Goal: Task Accomplishment & Management: Complete application form

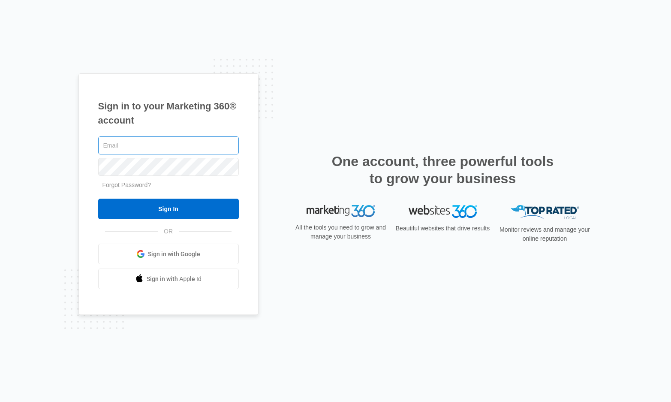
click at [135, 145] on input "text" at bounding box center [168, 145] width 141 height 18
type input "[EMAIL_ADDRESS][DOMAIN_NAME]"
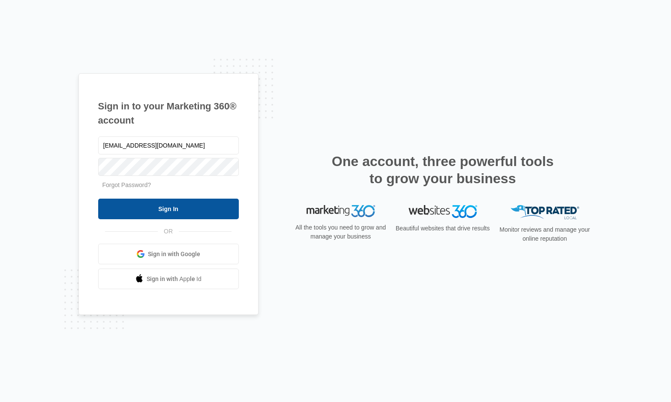
click at [142, 214] on input "Sign In" at bounding box center [168, 209] width 141 height 21
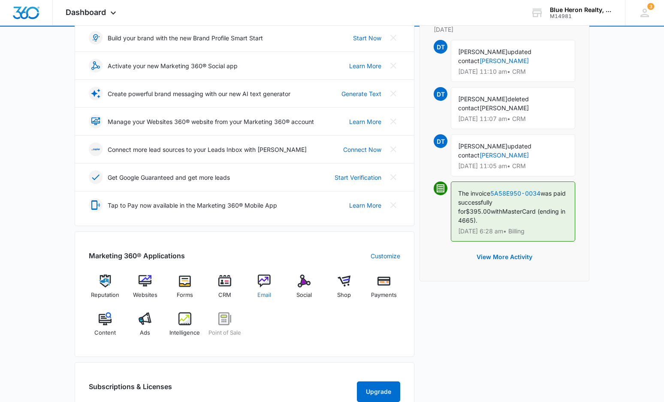
scroll to position [129, 0]
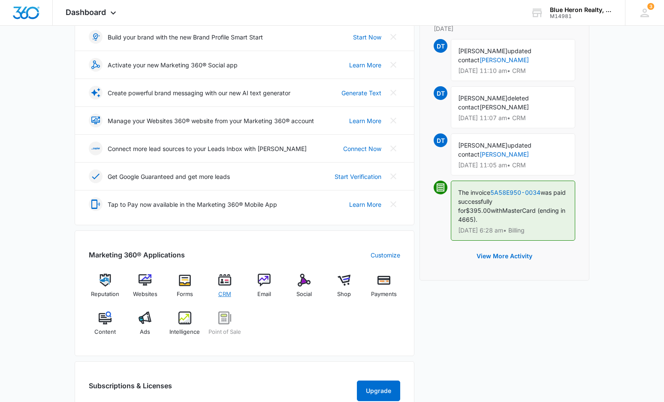
click at [226, 281] on img at bounding box center [224, 280] width 13 height 13
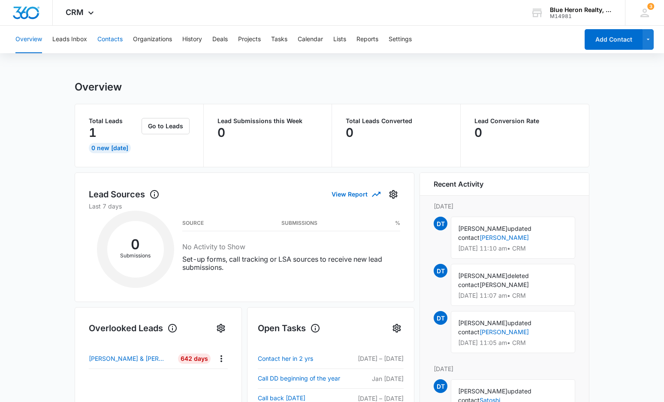
click at [106, 39] on button "Contacts" at bounding box center [109, 39] width 25 height 27
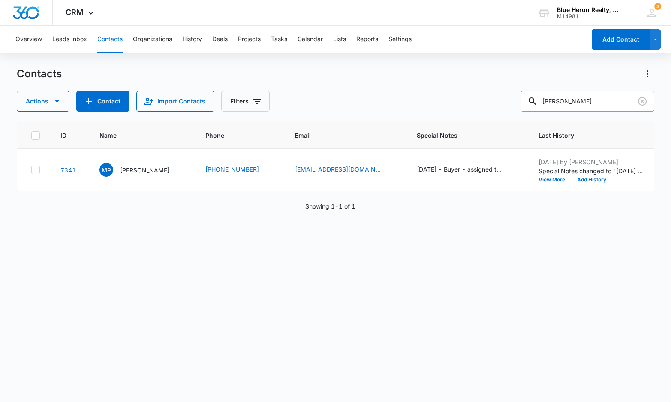
drag, startPoint x: 606, startPoint y: 101, endPoint x: 533, endPoint y: 105, distance: 72.1
click at [533, 105] on div "Marta Peterson" at bounding box center [588, 101] width 134 height 21
type input "Lasunda"
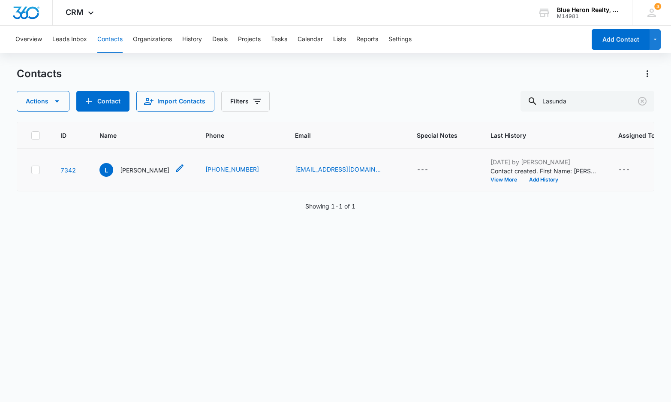
click at [136, 171] on p "Lashunda" at bounding box center [144, 170] width 49 height 9
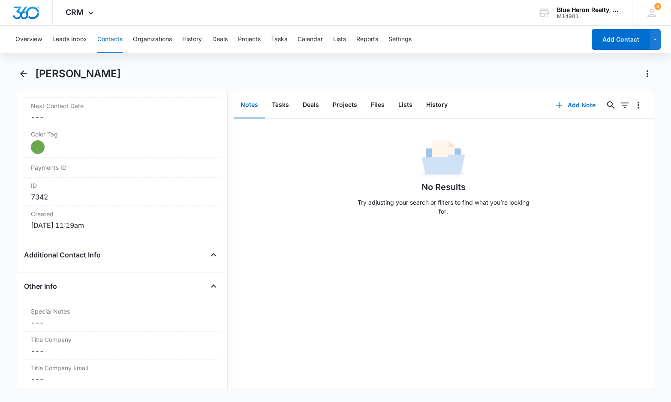
scroll to position [494, 0]
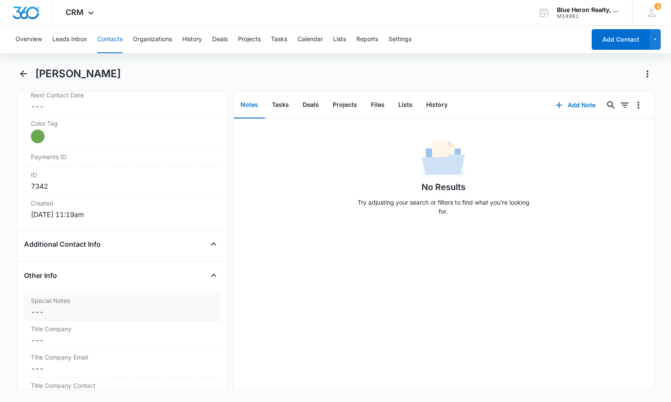
click at [56, 310] on dd "Cancel Save Changes ---" at bounding box center [122, 312] width 183 height 10
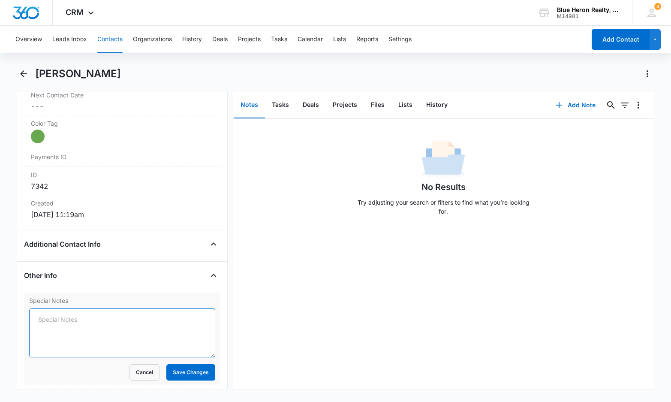
click at [66, 319] on textarea "Special Notes" at bounding box center [122, 332] width 186 height 49
type textarea "[DATE] - Buyer - assigned to LZ - [PERSON_NAME]"
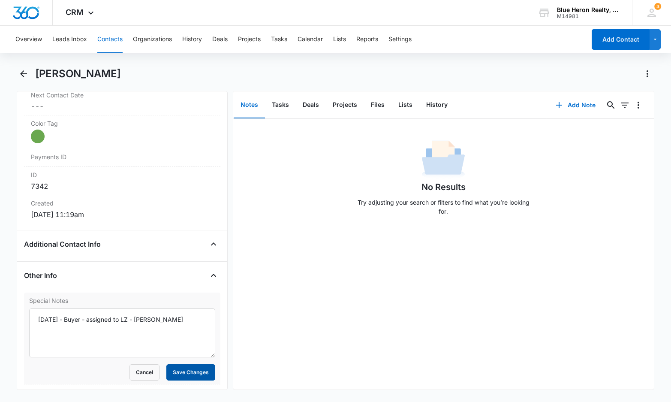
click at [173, 374] on button "Save Changes" at bounding box center [190, 372] width 49 height 16
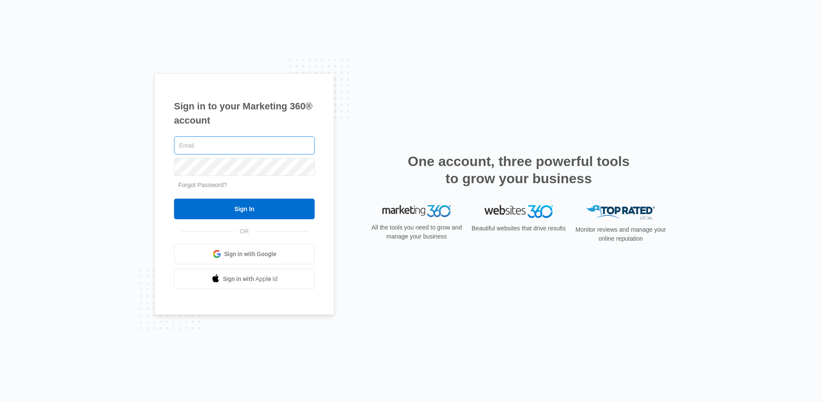
click at [214, 142] on input "text" at bounding box center [244, 145] width 141 height 18
type input "[EMAIL_ADDRESS][DOMAIN_NAME]"
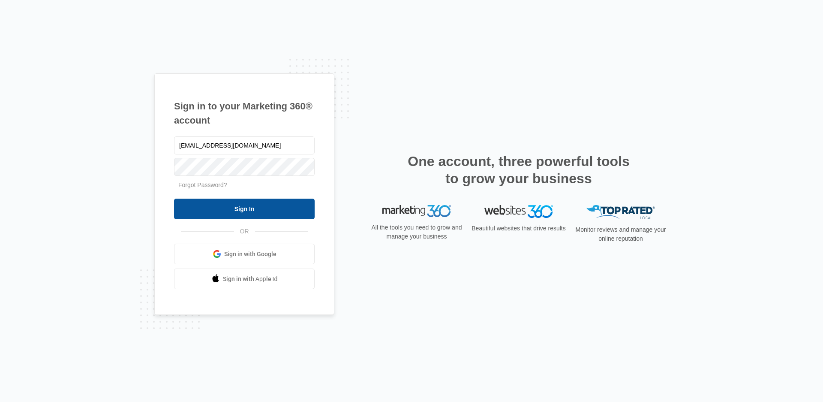
click at [233, 209] on input "Sign In" at bounding box center [244, 209] width 141 height 21
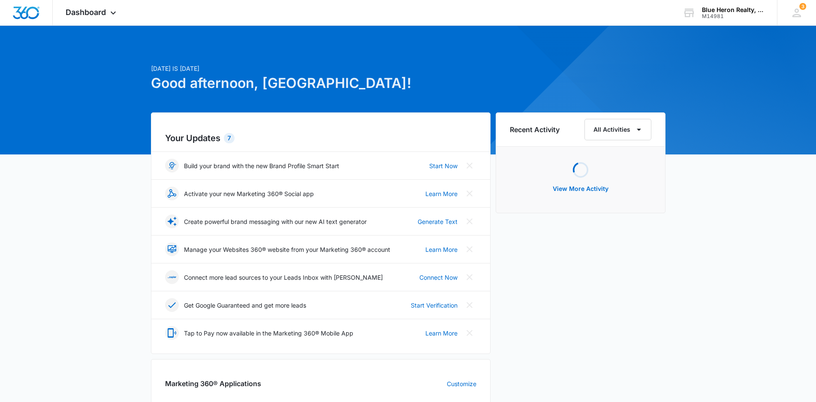
scroll to position [129, 0]
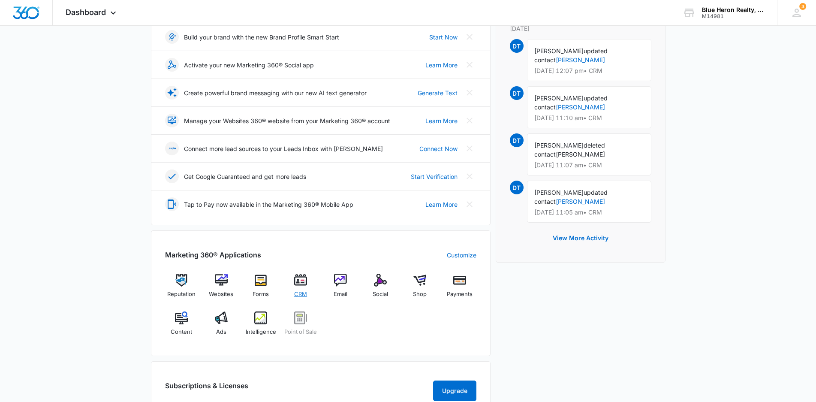
click at [302, 280] on img at bounding box center [300, 280] width 13 height 13
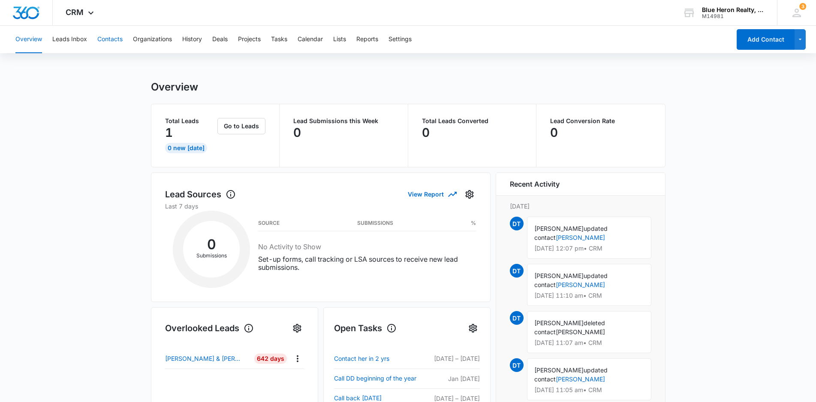
click at [111, 40] on button "Contacts" at bounding box center [109, 39] width 25 height 27
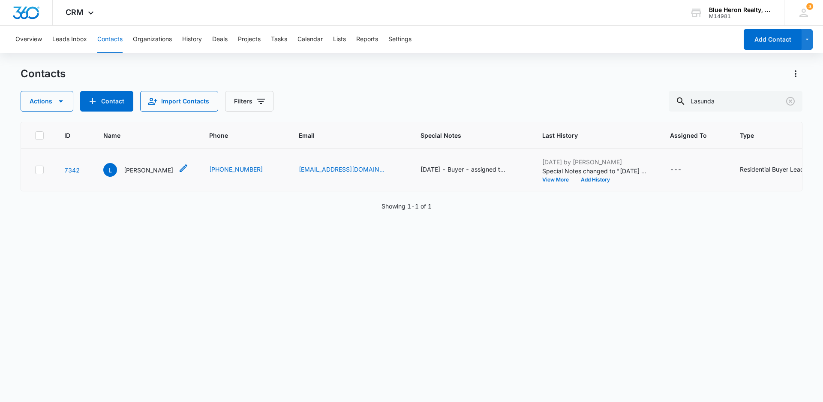
click at [141, 169] on p "Lashunda" at bounding box center [148, 170] width 49 height 9
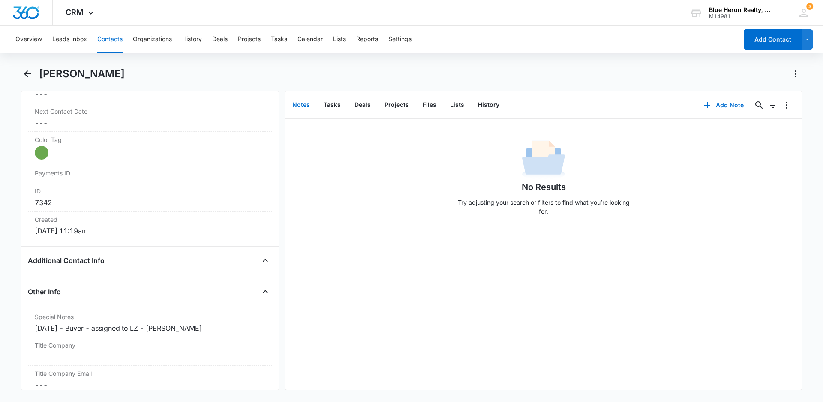
scroll to position [483, 0]
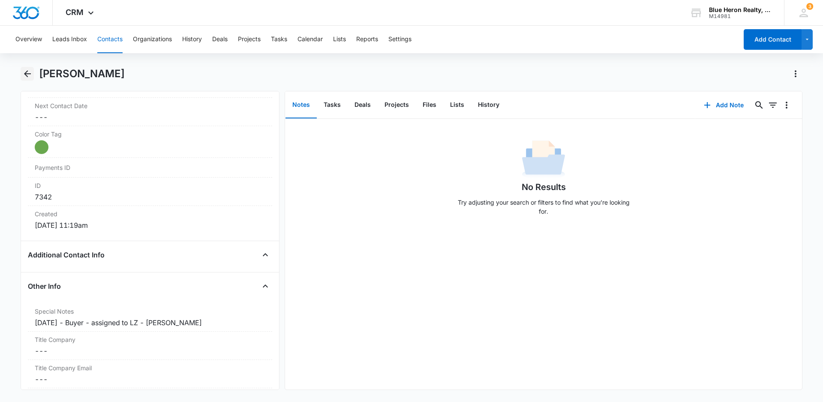
click at [22, 74] on icon "Back" at bounding box center [27, 74] width 10 height 10
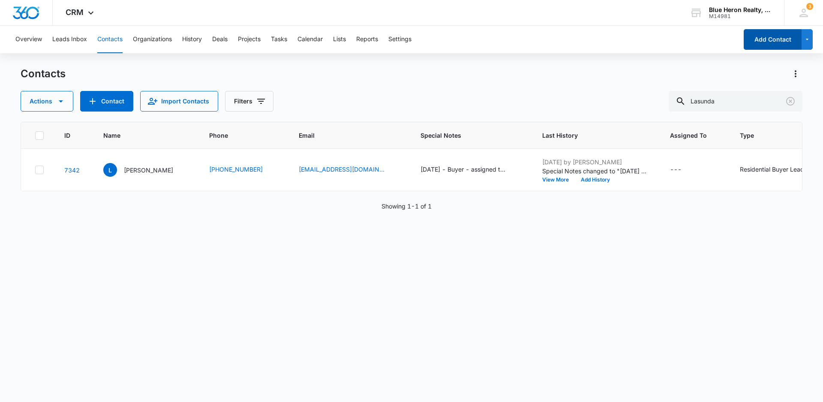
click at [754, 44] on button "Add Contact" at bounding box center [773, 39] width 58 height 21
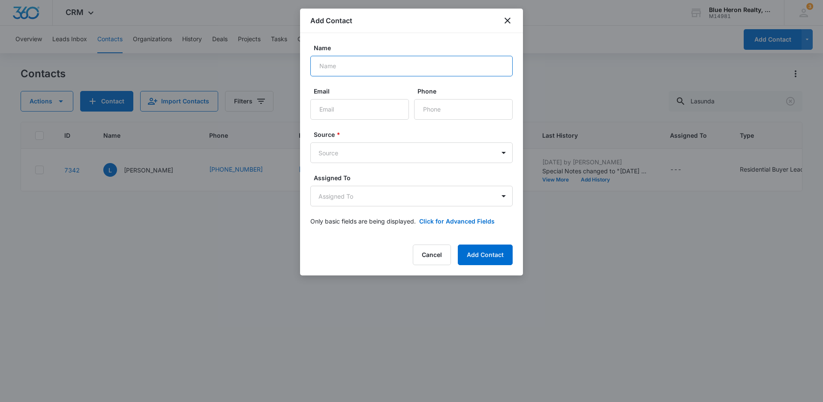
click at [344, 65] on input "Name" at bounding box center [411, 66] width 202 height 21
type input "T. Ryan"
type input "shredders16@yahoo.com"
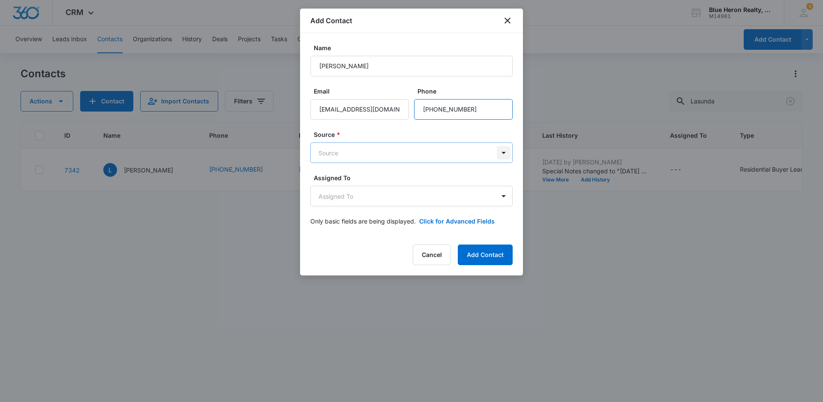
type input "(509) 630-6661"
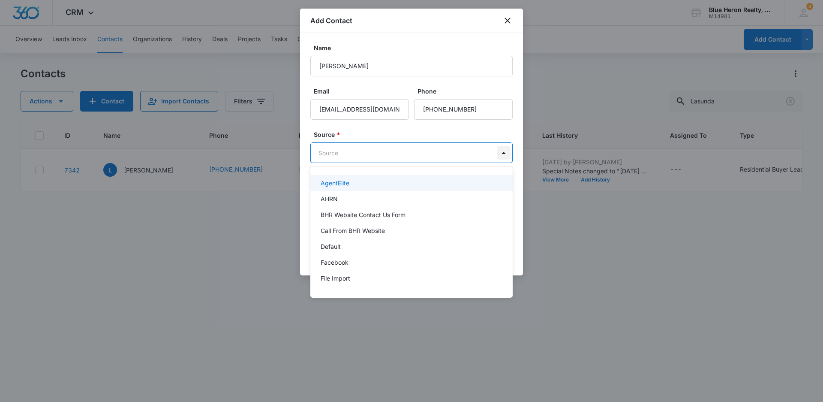
click at [502, 151] on body "CRM Apps Reputation Websites Forms CRM Email Social Shop Payments POS Content A…" at bounding box center [411, 201] width 823 height 402
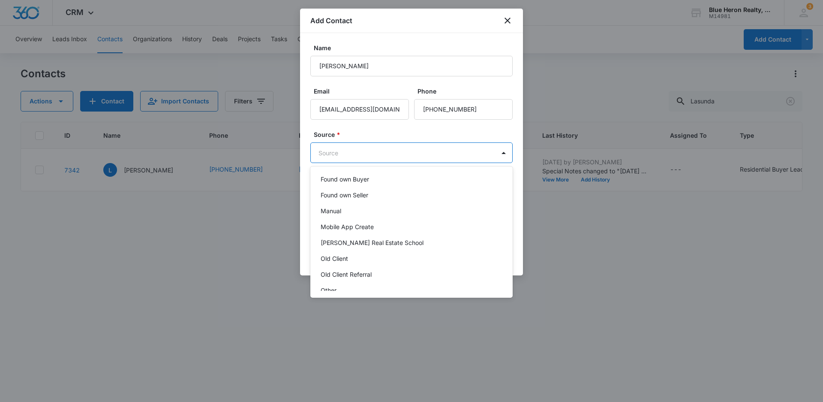
scroll to position [121, 0]
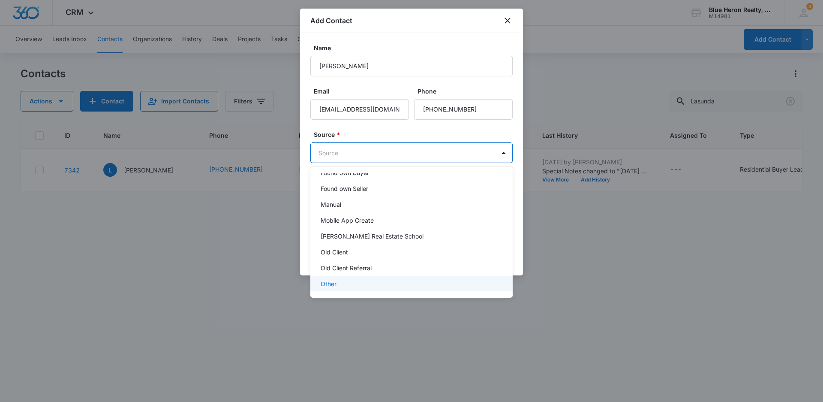
click at [327, 283] on p "Other" at bounding box center [329, 283] width 16 height 9
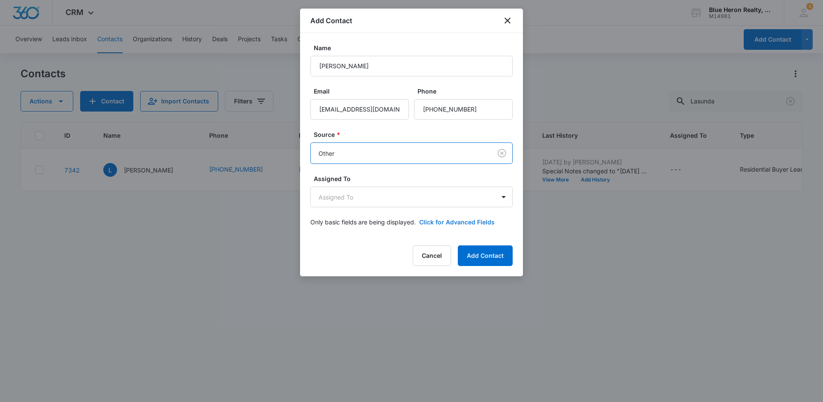
click at [448, 222] on button "Click for Advanced Fields" at bounding box center [456, 221] width 75 height 9
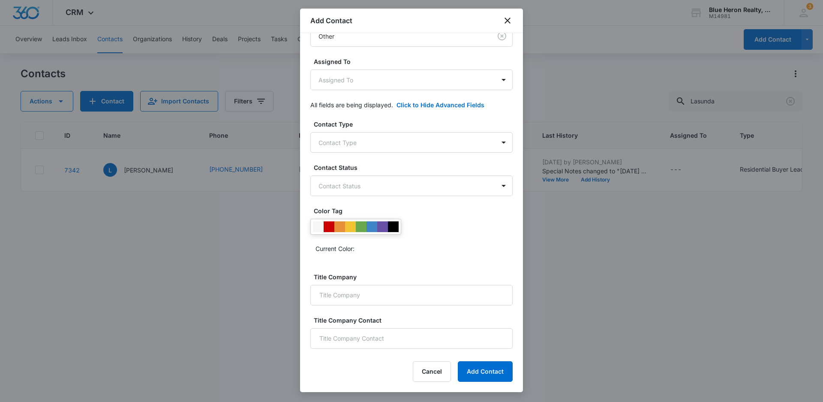
scroll to position [128, 0]
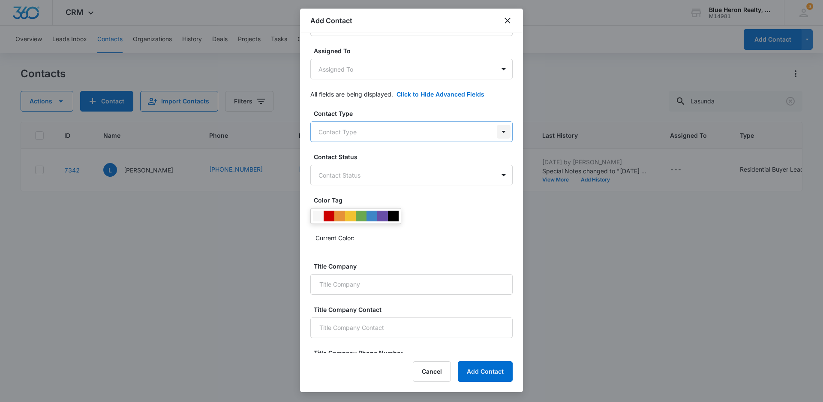
click at [496, 131] on body "CRM Apps Reputation Websites Forms CRM Email Social Shop Payments POS Content A…" at bounding box center [411, 201] width 823 height 402
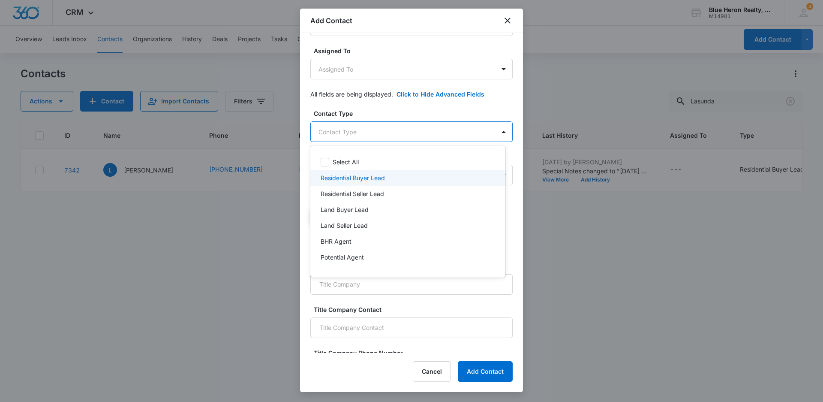
click at [357, 176] on p "Residential Buyer Lead" at bounding box center [353, 177] width 64 height 9
drag, startPoint x: 527, startPoint y: 169, endPoint x: 530, endPoint y: 199, distance: 31.0
click at [530, 199] on div at bounding box center [411, 201] width 823 height 402
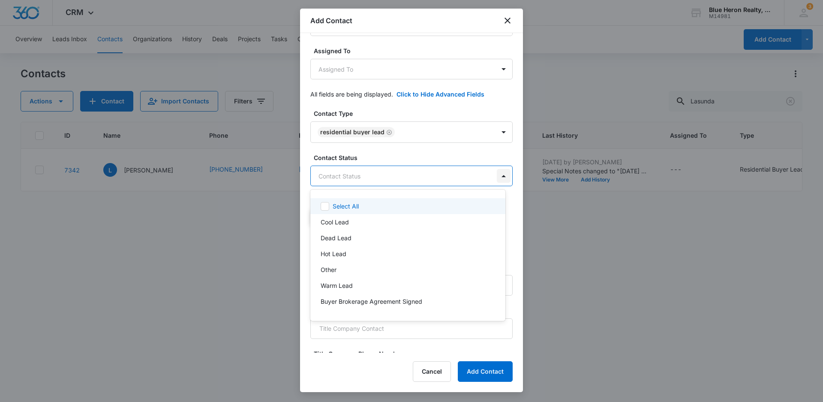
click at [497, 175] on body "CRM Apps Reputation Websites Forms CRM Email Social Shop Payments POS Content A…" at bounding box center [411, 201] width 823 height 402
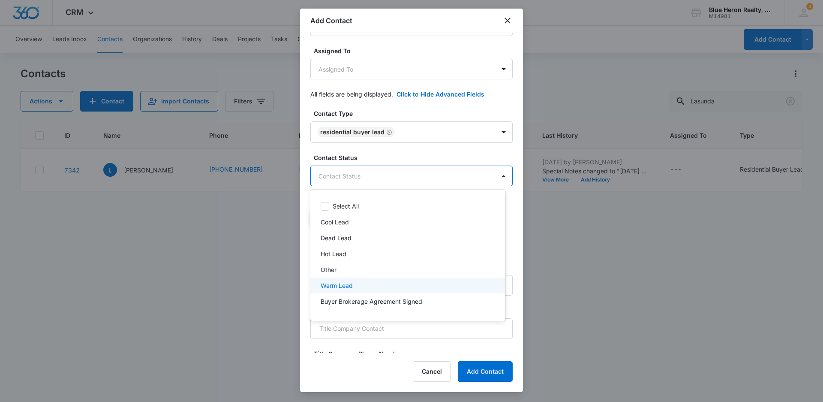
click at [331, 283] on p "Warm Lead" at bounding box center [337, 285] width 32 height 9
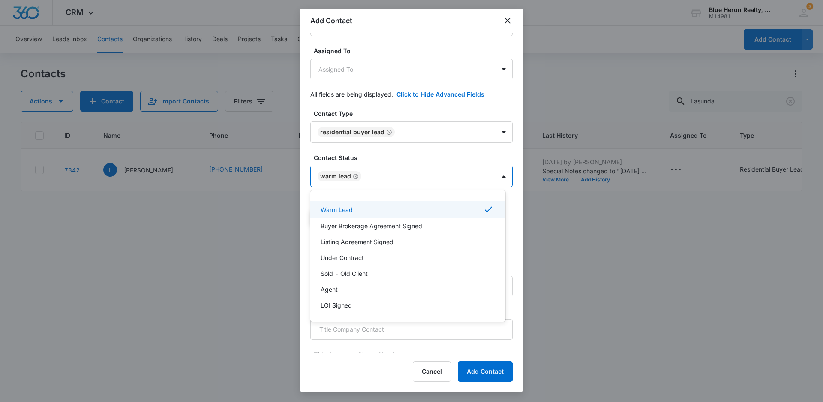
drag, startPoint x: 518, startPoint y: 195, endPoint x: 519, endPoint y: 231, distance: 36.0
click at [519, 231] on div at bounding box center [411, 201] width 823 height 402
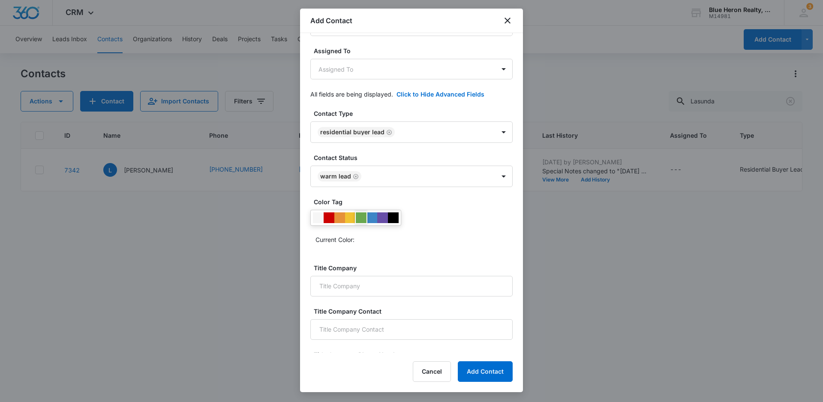
click at [360, 220] on div at bounding box center [361, 217] width 11 height 11
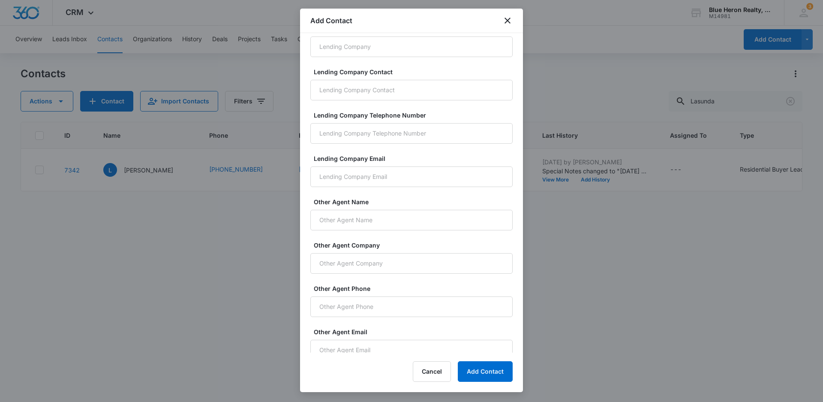
scroll to position [548, 0]
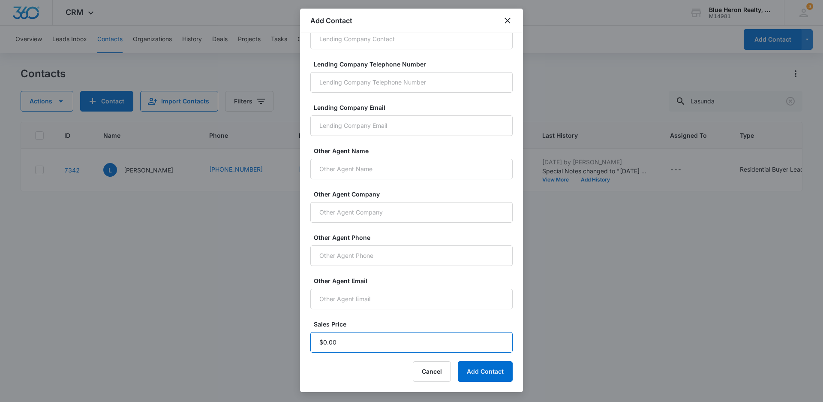
click at [337, 343] on input "Sales Price" at bounding box center [411, 342] width 202 height 21
type input "$1.00"
click at [486, 375] on button "Add Contact" at bounding box center [485, 371] width 55 height 21
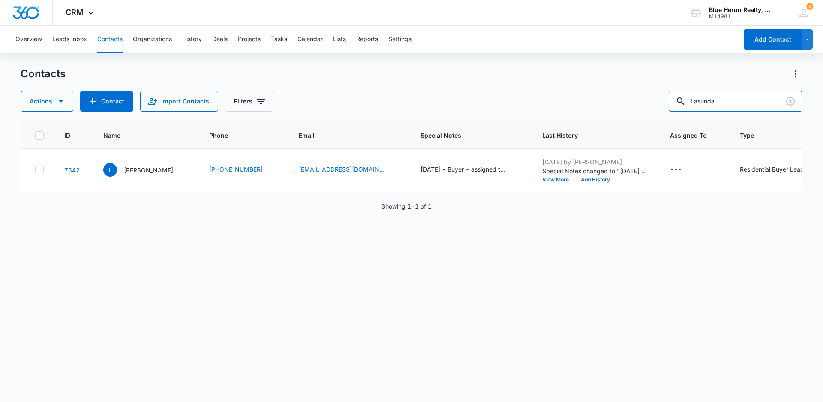
drag, startPoint x: 738, startPoint y: 102, endPoint x: 675, endPoint y: 102, distance: 63.0
click at [675, 102] on div "Actions Contact Import Contacts Filters Lasunda" at bounding box center [412, 101] width 782 height 21
type input "T. Ryan"
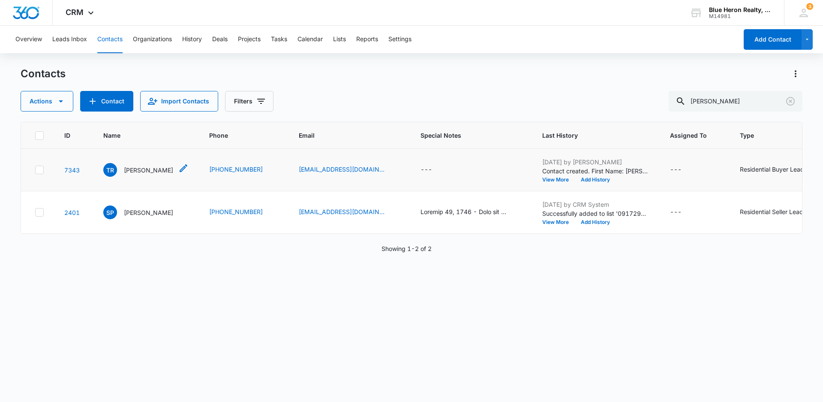
click at [134, 171] on p "T. Ryan" at bounding box center [148, 170] width 49 height 9
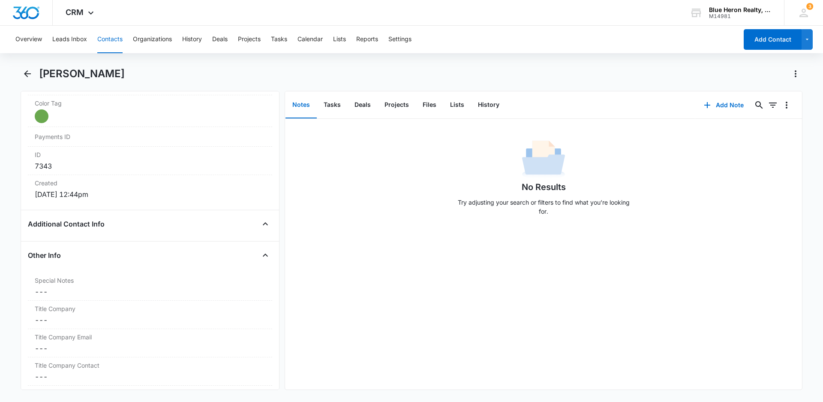
scroll to position [515, 0]
click at [69, 292] on dd "Cancel Save Changes ---" at bounding box center [150, 290] width 231 height 10
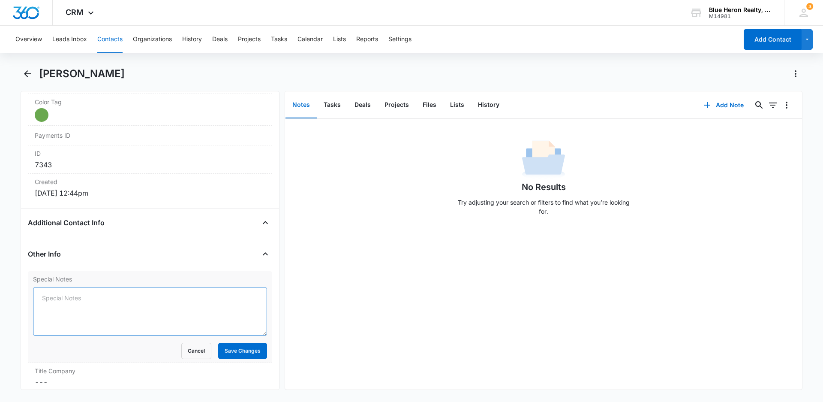
click at [69, 298] on textarea "Special Notes" at bounding box center [150, 311] width 234 height 49
type textarea "[DATE] - Buyer - assigned to LZ - [PERSON_NAME]"
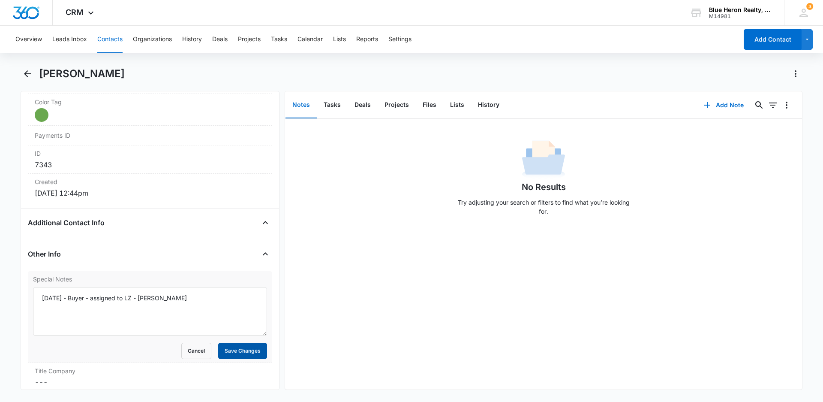
click at [245, 357] on button "Save Changes" at bounding box center [242, 351] width 49 height 16
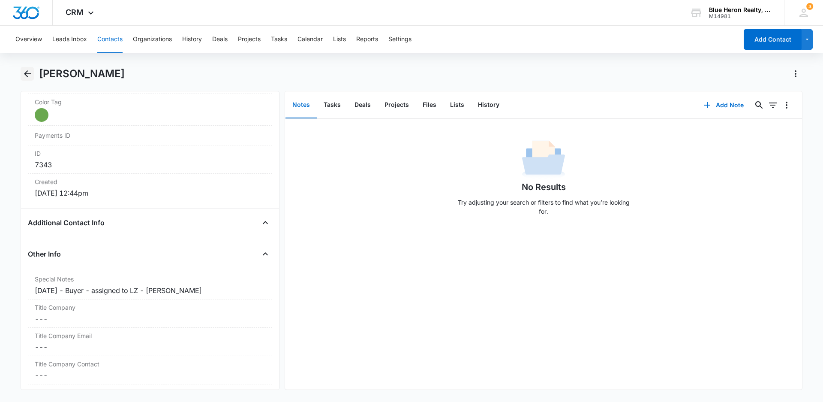
click at [26, 72] on icon "Back" at bounding box center [27, 73] width 7 height 7
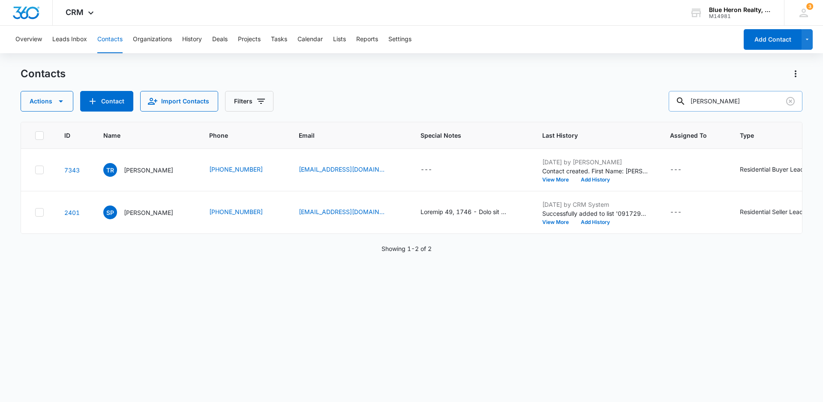
drag, startPoint x: 736, startPoint y: 102, endPoint x: 683, endPoint y: 95, distance: 54.1
click at [683, 96] on div "T. Ryan" at bounding box center [736, 101] width 134 height 21
click at [762, 41] on button "Add Contact" at bounding box center [773, 39] width 58 height 21
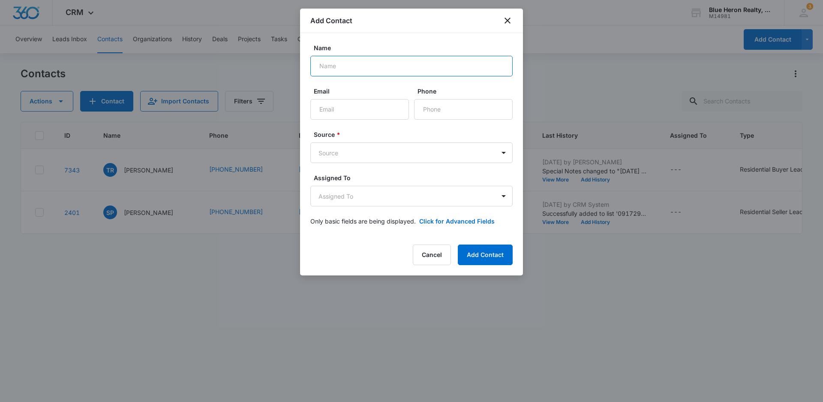
click at [369, 62] on input "Name" at bounding box center [411, 66] width 202 height 21
type input "[PERSON_NAME]"
click at [346, 108] on input "Email" at bounding box center [359, 109] width 99 height 21
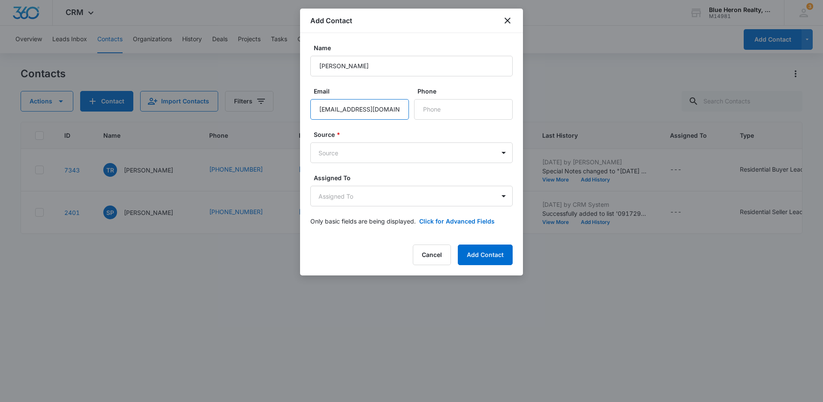
click at [346, 108] on input "Thezenoofsushi32@gmail.com" at bounding box center [359, 109] width 99 height 21
type input "[EMAIL_ADDRESS][DOMAIN_NAME]"
click at [450, 108] on input "Phone" at bounding box center [463, 109] width 99 height 21
type input "[PHONE_NUMBER]"
click at [504, 153] on body "CRM Apps Reputation Websites Forms CRM Email Social Shop Payments POS Content A…" at bounding box center [411, 201] width 823 height 402
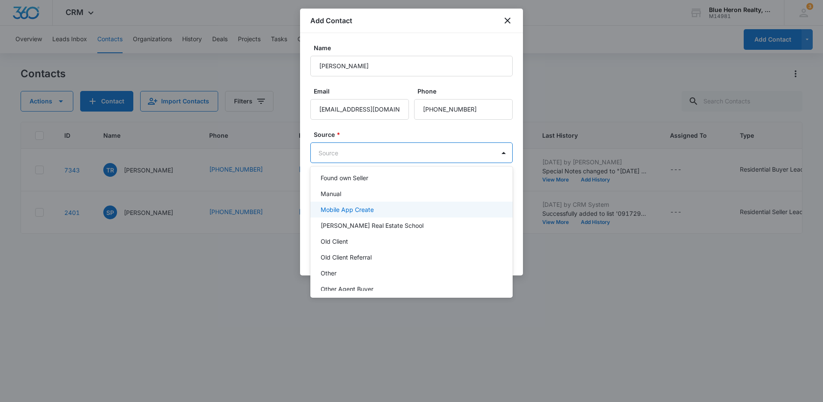
scroll to position [172, 0]
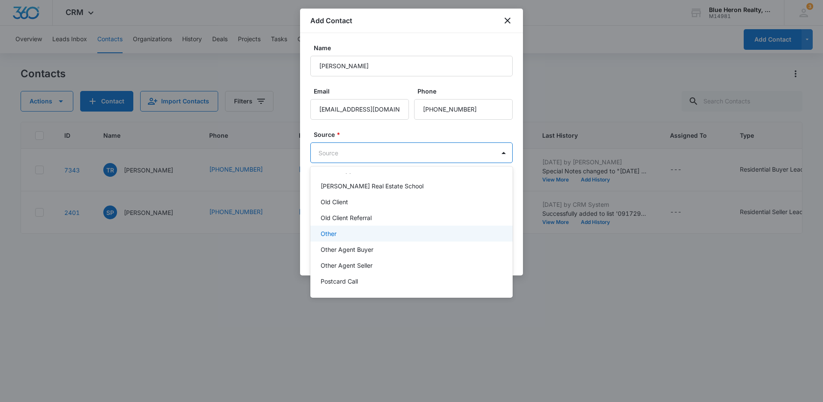
click at [335, 235] on p "Other" at bounding box center [329, 233] width 16 height 9
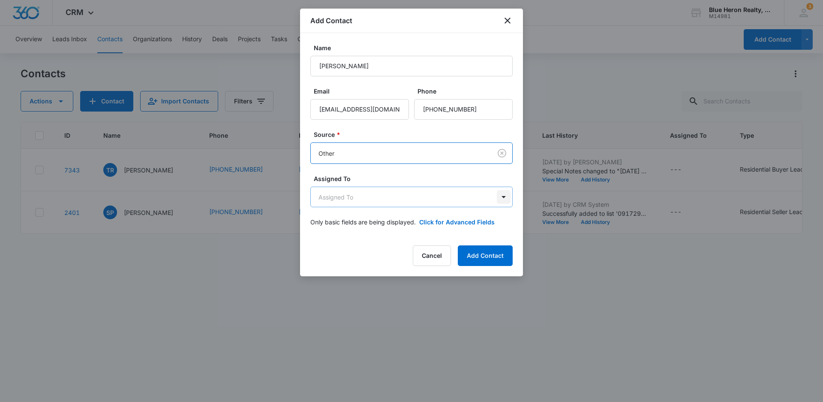
click at [503, 196] on body "CRM Apps Reputation Websites Forms CRM Email Social Shop Payments POS Content A…" at bounding box center [411, 201] width 823 height 402
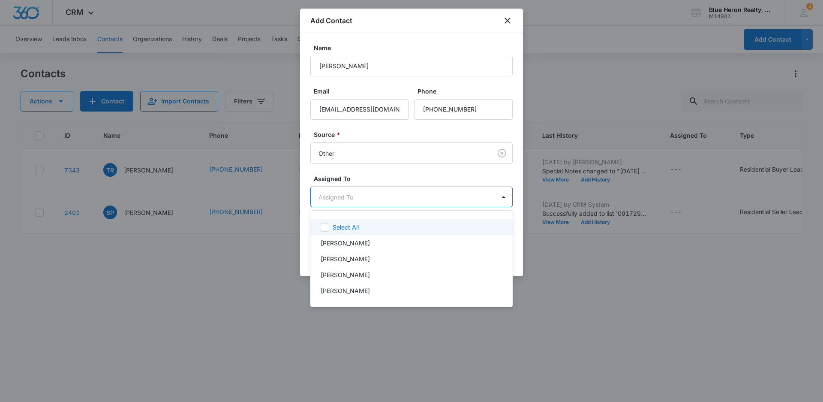
click at [592, 290] on div at bounding box center [411, 201] width 823 height 402
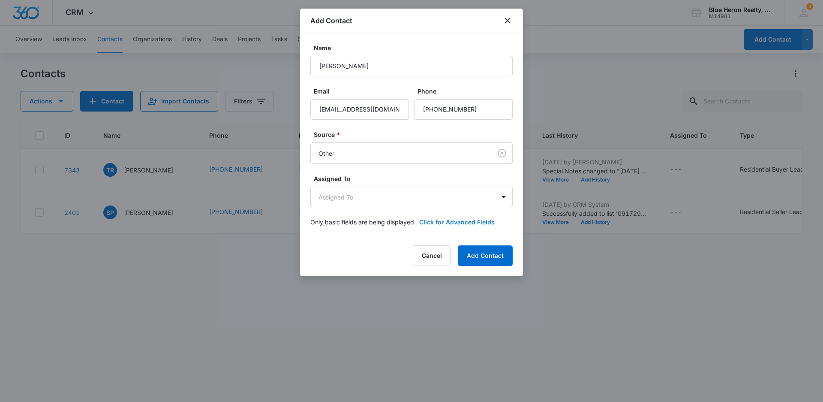
drag, startPoint x: 453, startPoint y: 223, endPoint x: 465, endPoint y: 221, distance: 11.7
click at [454, 223] on button "Click for Advanced Fields" at bounding box center [456, 221] width 75 height 9
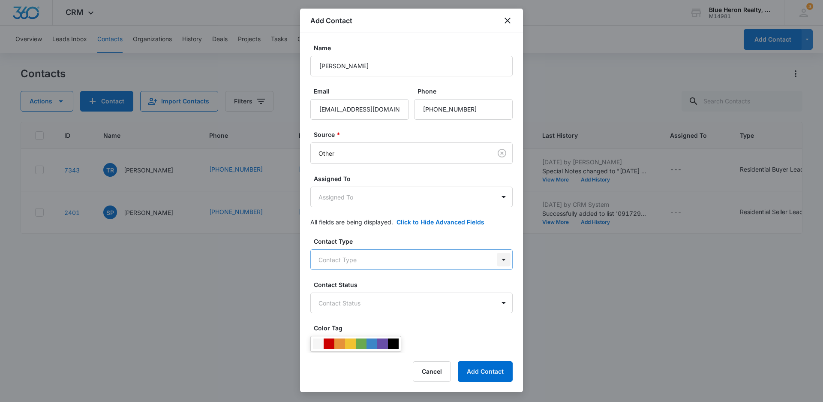
click at [496, 259] on body "CRM Apps Reputation Websites Forms CRM Email Social Shop Payments POS Content A…" at bounding box center [411, 201] width 823 height 402
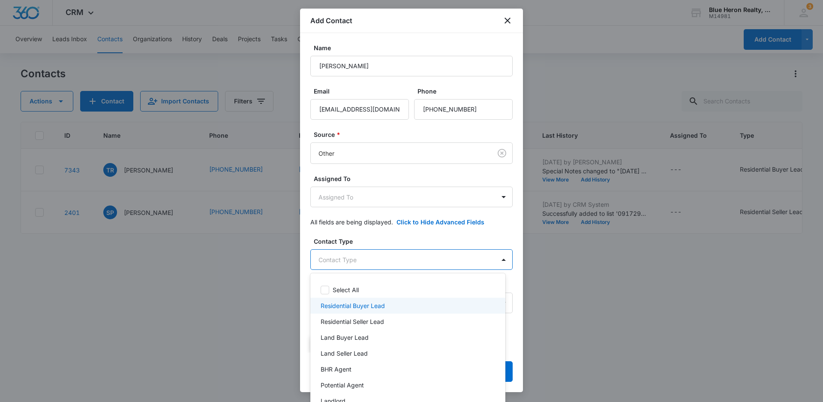
click at [364, 306] on p "Residential Buyer Lead" at bounding box center [353, 305] width 64 height 9
drag, startPoint x: 520, startPoint y: 140, endPoint x: 518, endPoint y: 206, distance: 65.7
click at [519, 198] on div at bounding box center [411, 201] width 823 height 402
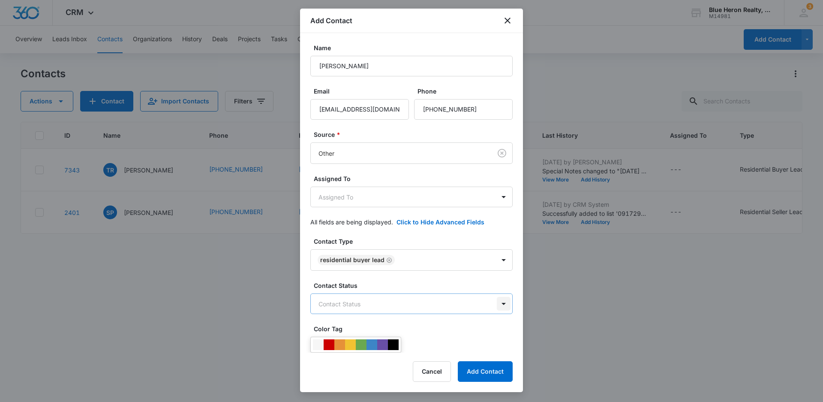
click at [496, 304] on body "CRM Apps Reputation Websites Forms CRM Email Social Shop Payments POS Content A…" at bounding box center [411, 201] width 823 height 402
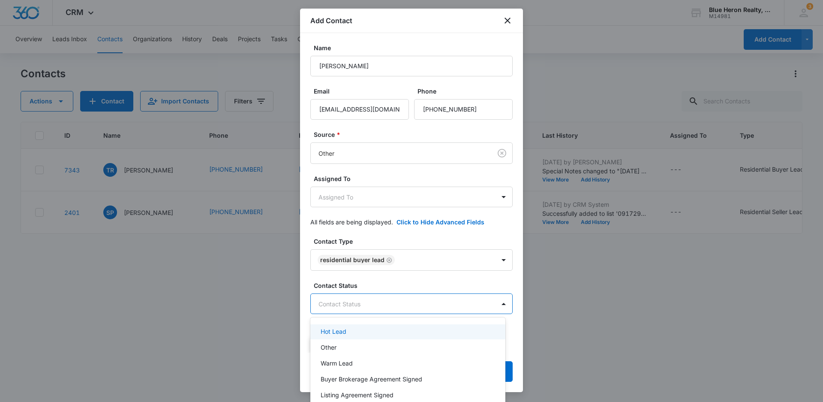
scroll to position [43, 0]
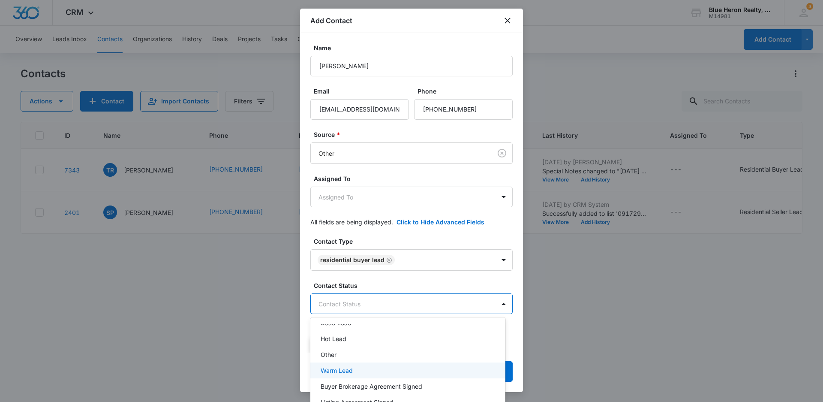
click at [343, 370] on p "Warm Lead" at bounding box center [337, 370] width 32 height 9
click at [649, 356] on div at bounding box center [411, 201] width 823 height 402
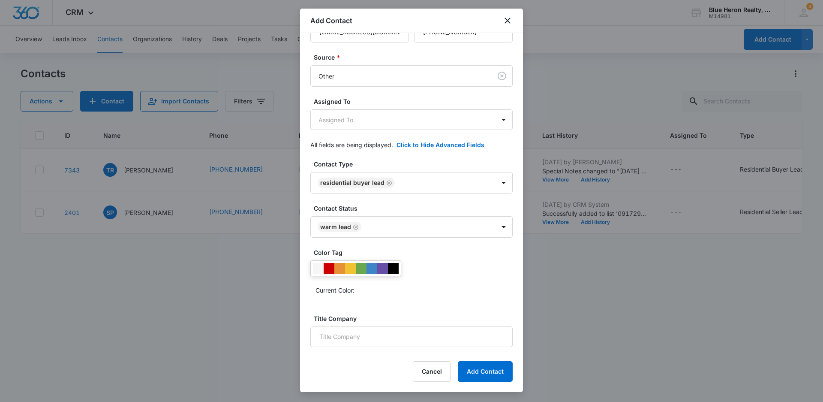
scroll to position [127, 0]
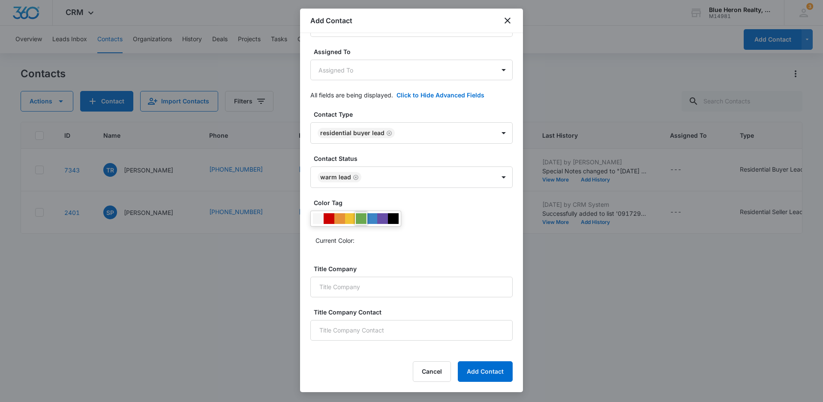
click at [361, 221] on div at bounding box center [361, 218] width 11 height 11
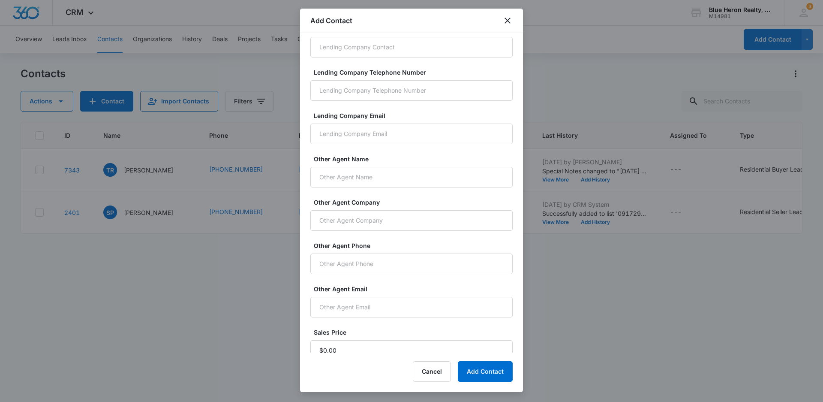
scroll to position [548, 0]
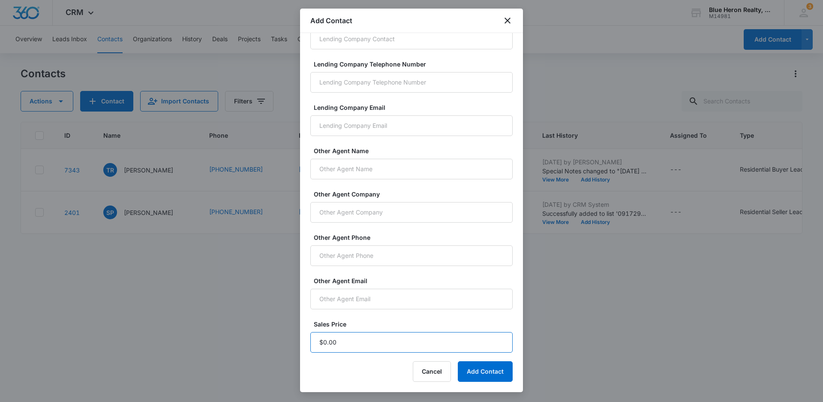
click at [356, 347] on input "Sales Price" at bounding box center [411, 342] width 202 height 21
type input "$1.00"
click at [485, 373] on button "Add Contact" at bounding box center [485, 371] width 55 height 21
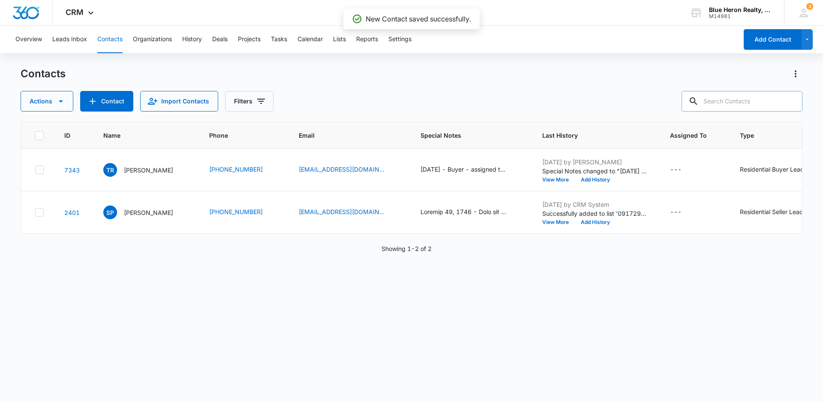
click at [745, 101] on input "text" at bounding box center [742, 101] width 121 height 21
type input "[PERSON_NAME]"
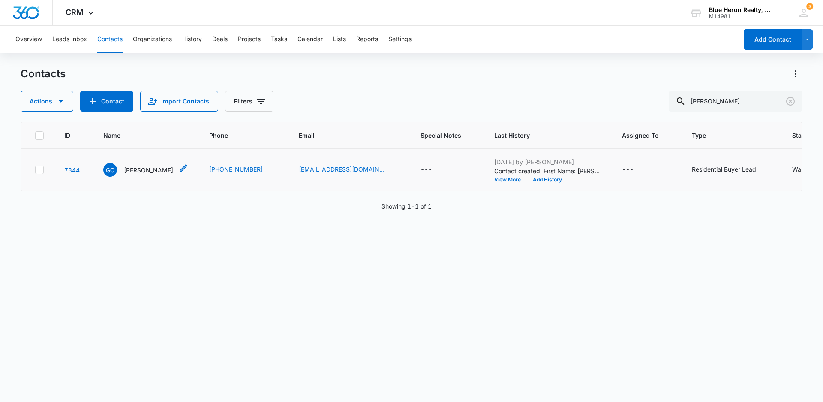
click at [144, 170] on p "[PERSON_NAME]" at bounding box center [148, 170] width 49 height 9
drag, startPoint x: 742, startPoint y: 100, endPoint x: 693, endPoint y: 101, distance: 49.3
click at [693, 101] on div "[PERSON_NAME]" at bounding box center [736, 101] width 134 height 21
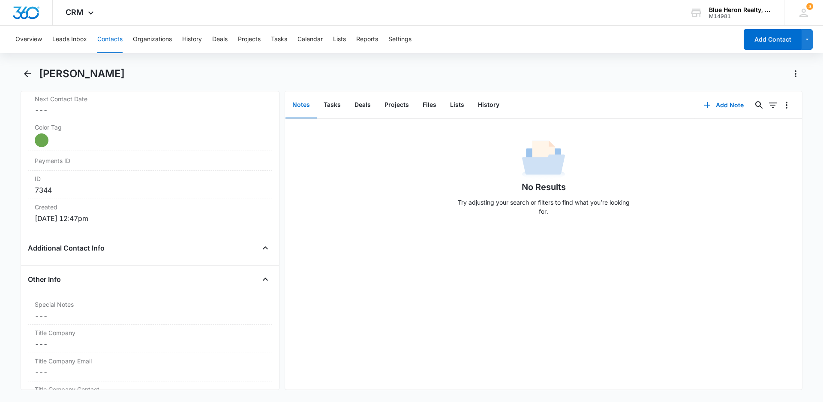
scroll to position [494, 0]
click at [58, 312] on dd "Cancel Save Changes ---" at bounding box center [150, 312] width 231 height 10
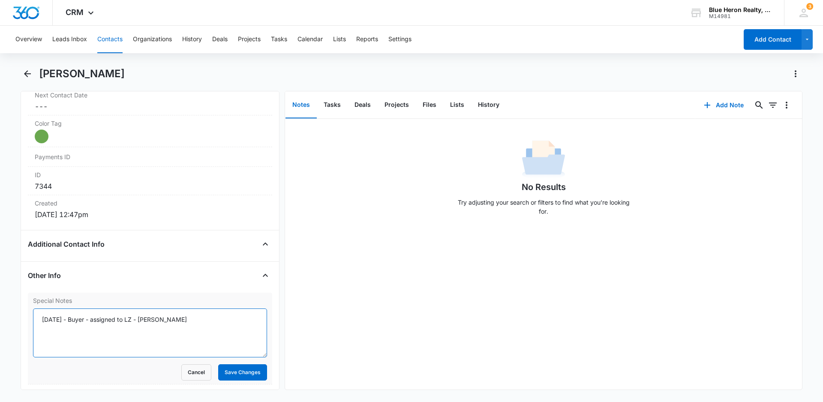
scroll to position [599, 0]
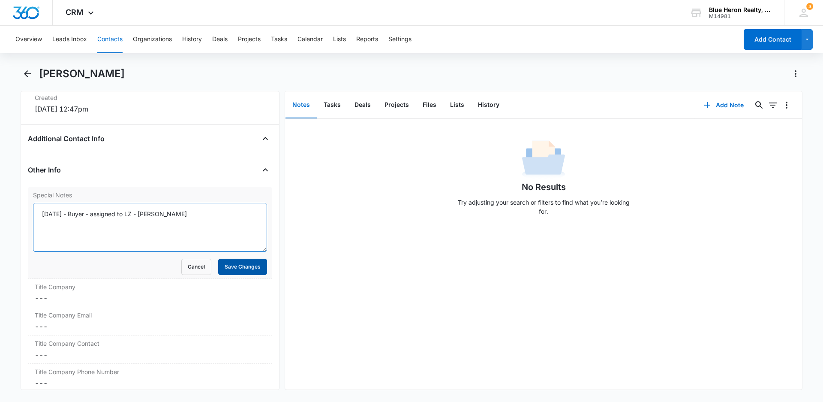
type textarea "9/16/2025 - Buyer - assigned to LZ - A. Williams"
click at [233, 270] on button "Save Changes" at bounding box center [242, 267] width 49 height 16
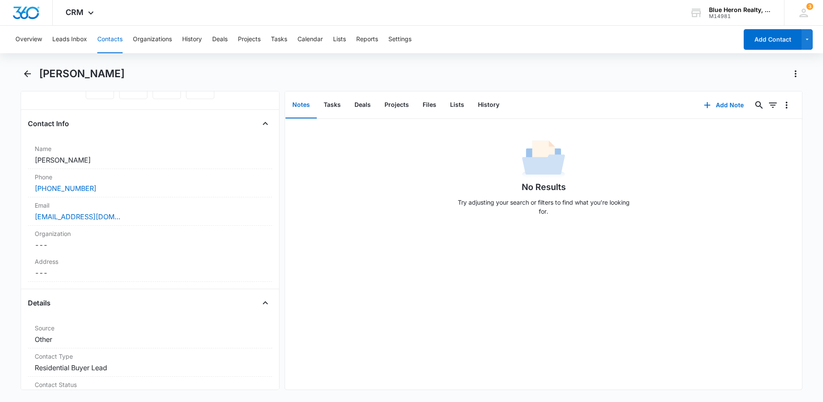
scroll to position [0, 0]
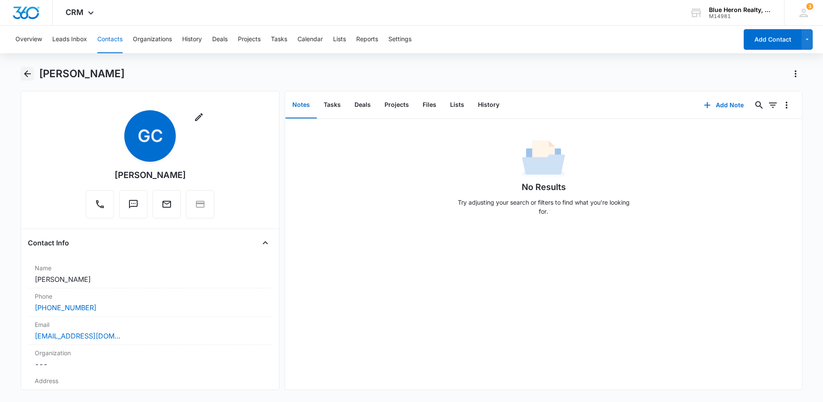
click at [25, 72] on icon "Back" at bounding box center [27, 73] width 7 height 7
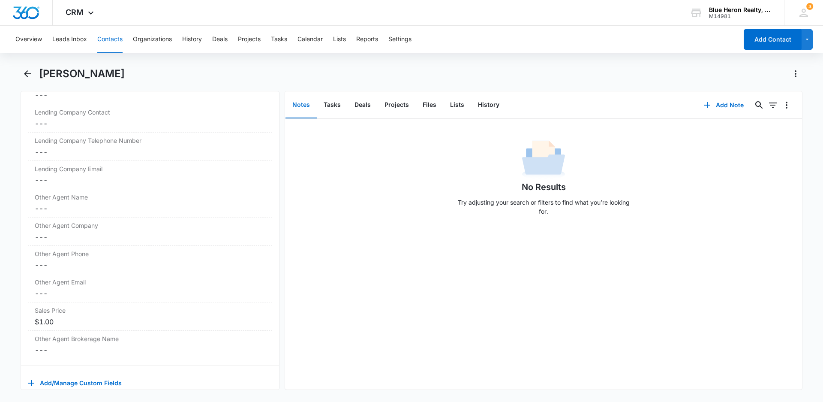
scroll to position [873, 0]
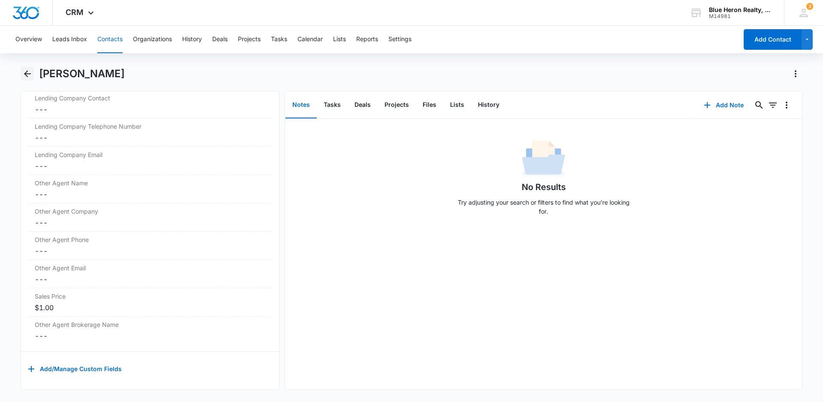
click at [28, 74] on icon "Back" at bounding box center [27, 73] width 7 height 7
